Goal: Consume media (video, audio)

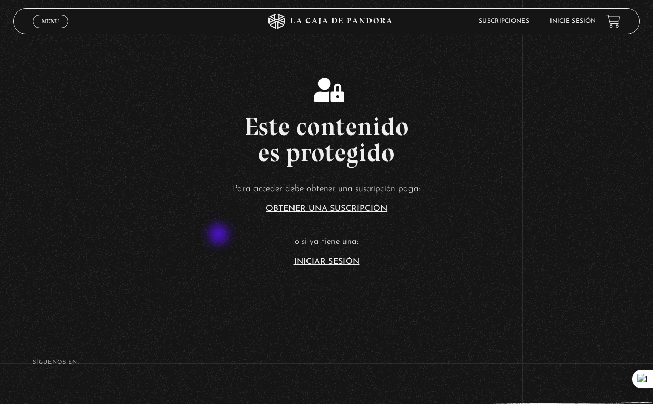
click at [220, 235] on p "ó si ya tiene una:" at bounding box center [326, 242] width 653 height 16
click at [319, 265] on link "Iniciar Sesión" at bounding box center [327, 262] width 66 height 8
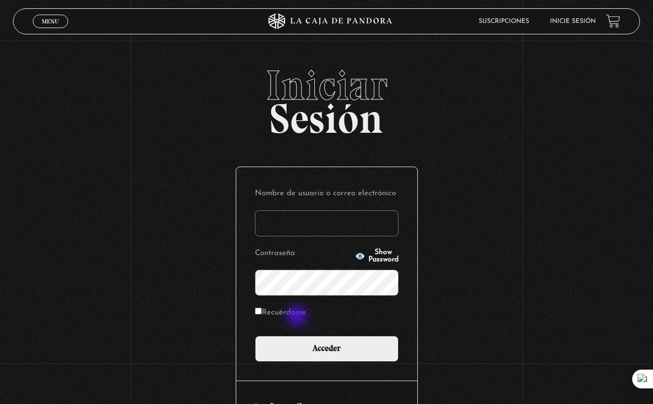
type input "[EMAIL_ADDRESS][DOMAIN_NAME]"
click at [298, 312] on label "Recuérdame" at bounding box center [280, 313] width 51 height 16
click at [262, 312] on input "Recuérdame" at bounding box center [258, 311] width 7 height 7
click at [298, 312] on label "Recuérdame" at bounding box center [280, 313] width 51 height 16
click at [262, 312] on input "Recuérdame" at bounding box center [258, 311] width 7 height 7
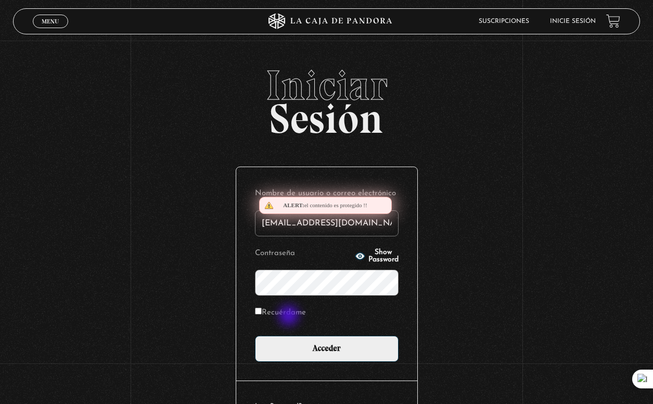
click at [290, 317] on label "Recuérdame" at bounding box center [280, 313] width 51 height 16
click at [262, 314] on input "Recuérdame" at bounding box center [258, 311] width 7 height 7
checkbox input "true"
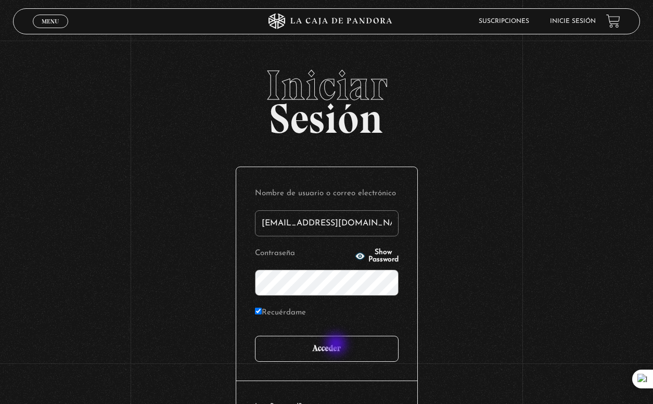
click at [337, 345] on input "Acceder" at bounding box center [327, 349] width 144 height 26
click at [337, 346] on input "Acceder" at bounding box center [327, 349] width 144 height 26
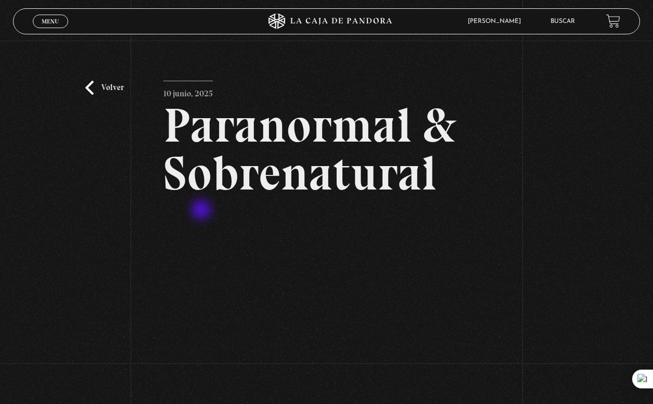
click at [203, 211] on article "10 junio, 2025 Paranormal & Sobrenatural WhatsApp Twitter Messenger Email" at bounding box center [326, 257] width 326 height 353
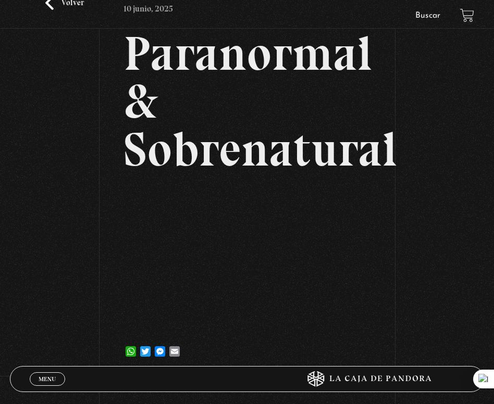
scroll to position [92, 0]
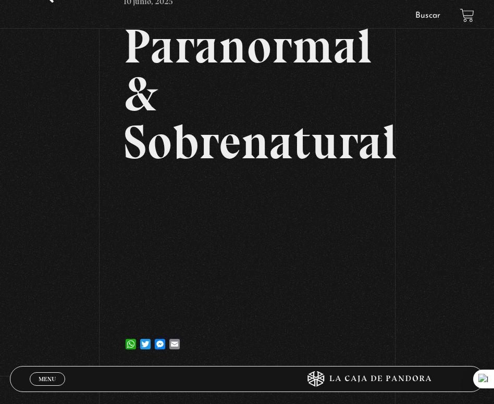
click at [436, 196] on div "Volver 10 junio, 2025 Paranormal & Sobrenatural WhatsApp Twitter Messenger Email" at bounding box center [247, 158] width 494 height 420
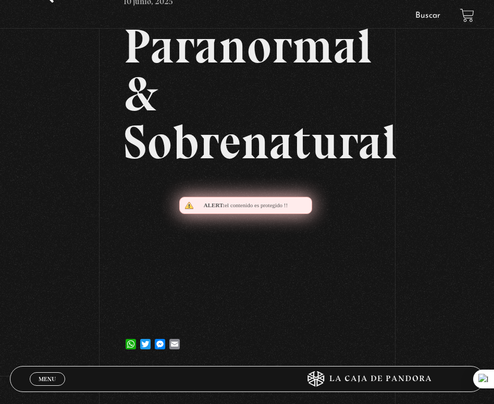
click at [436, 196] on div "Volver 10 junio, 2025 Paranormal & Sobrenatural WhatsApp Twitter Messenger Email" at bounding box center [247, 158] width 494 height 420
